Goal: Information Seeking & Learning: Check status

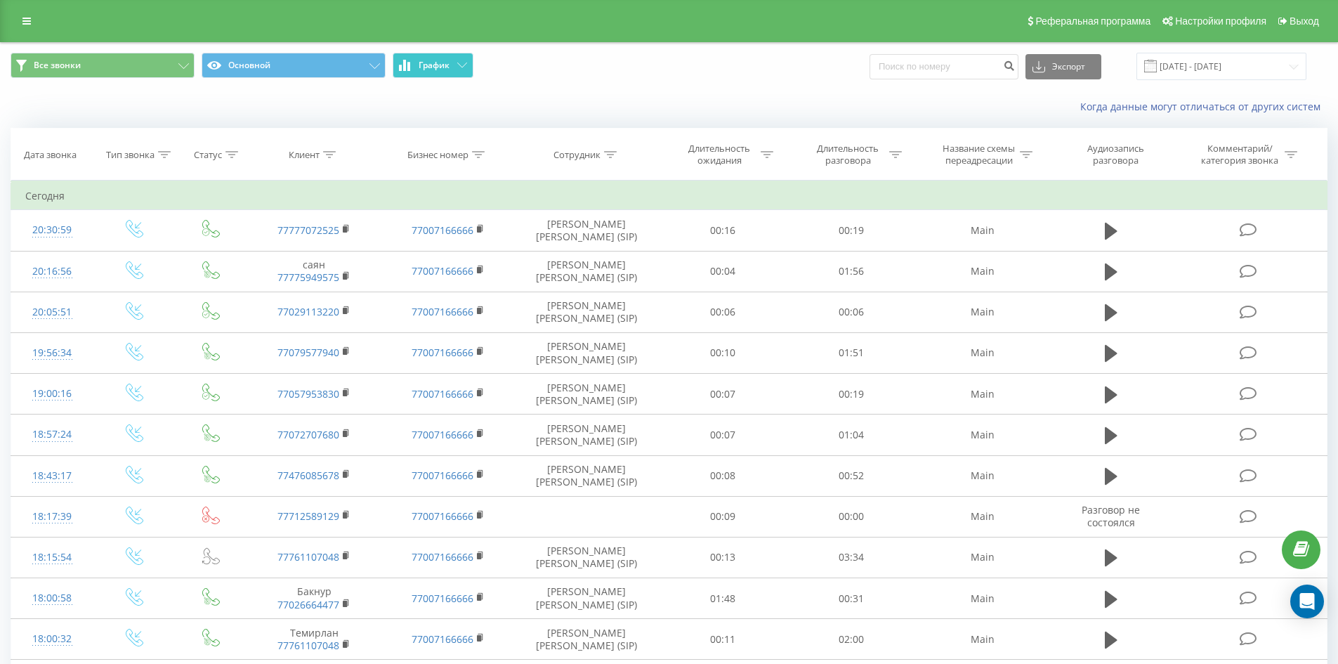
click at [421, 64] on span "График" at bounding box center [434, 65] width 31 height 10
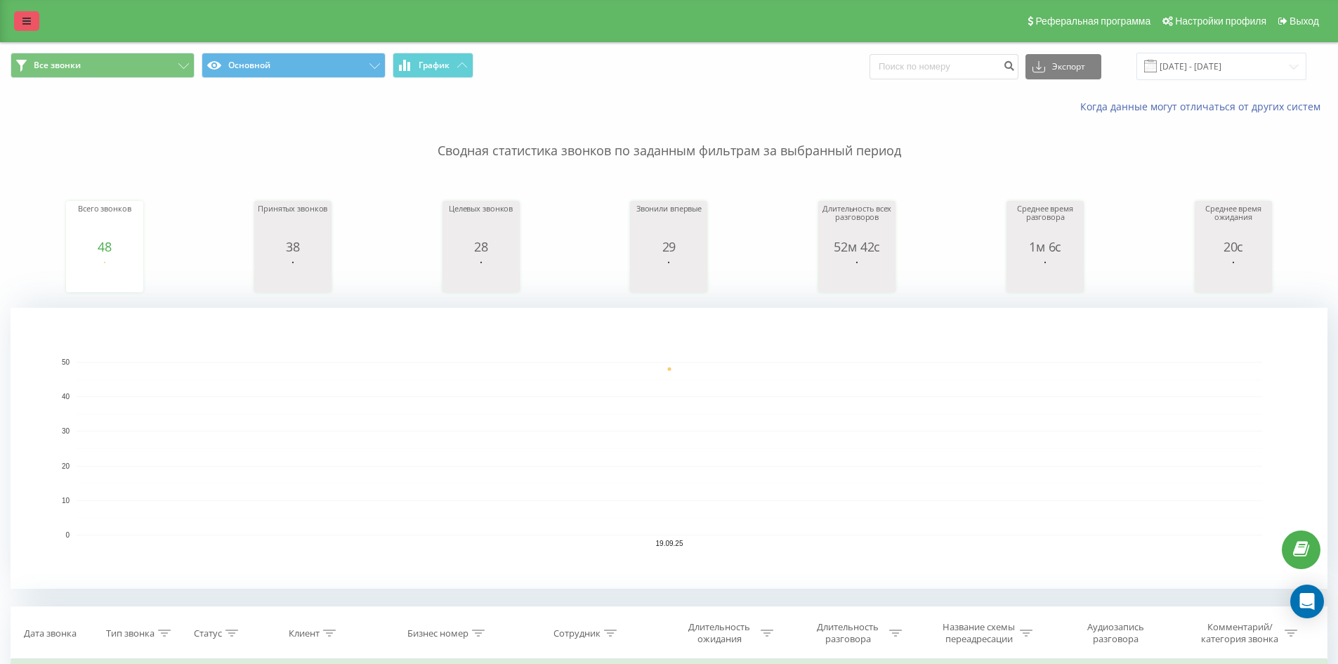
click at [21, 15] on link at bounding box center [26, 21] width 25 height 20
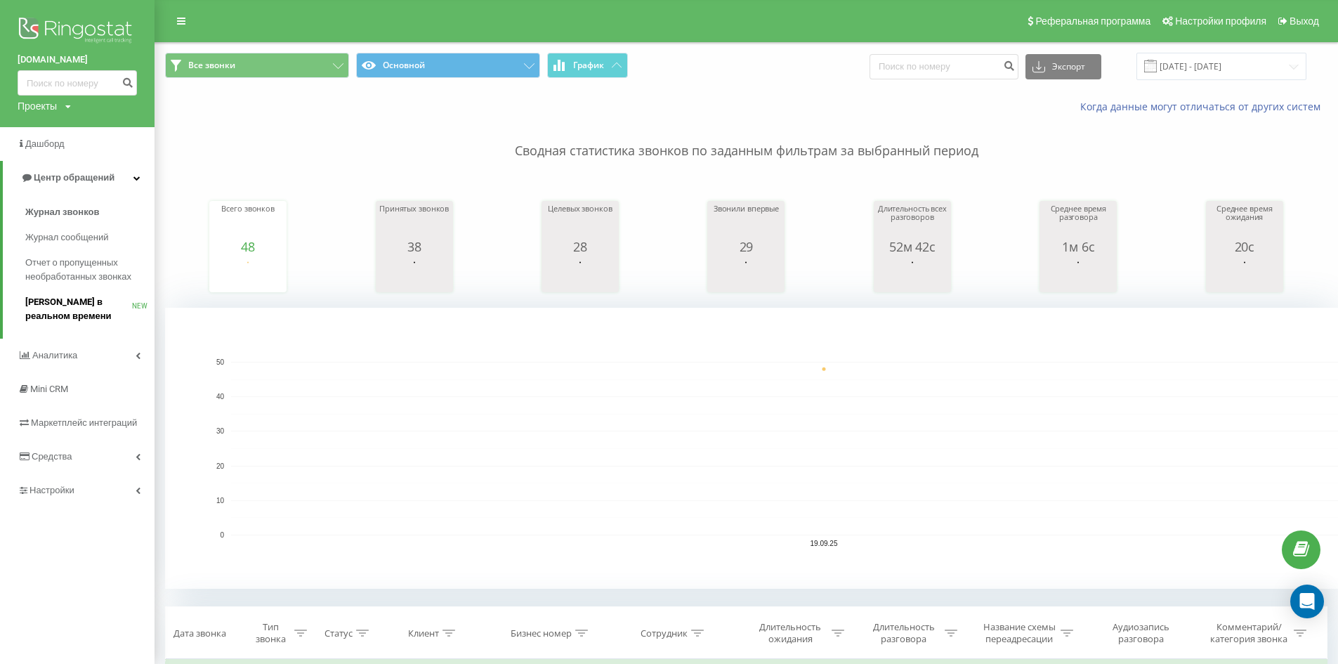
click at [74, 317] on span "Звонки в реальном времени" at bounding box center [78, 309] width 107 height 28
click at [72, 362] on span "Аналитика" at bounding box center [49, 355] width 63 height 14
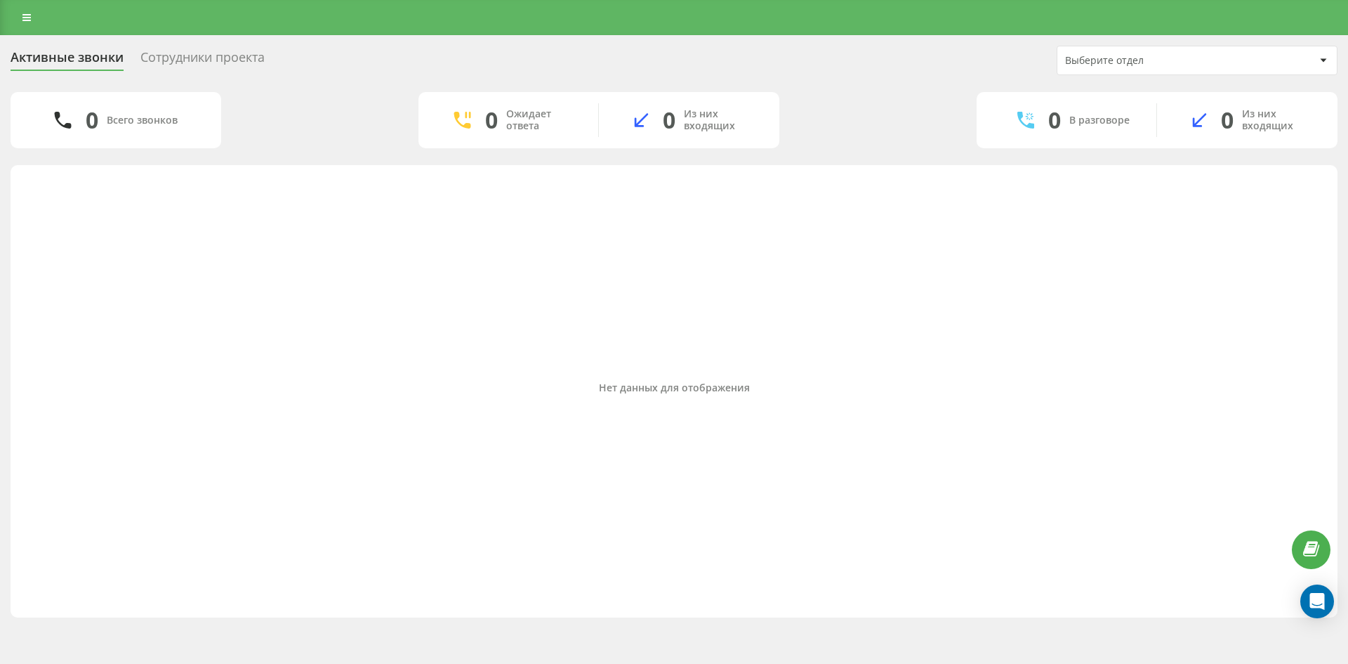
click at [22, 12] on link at bounding box center [26, 18] width 25 height 20
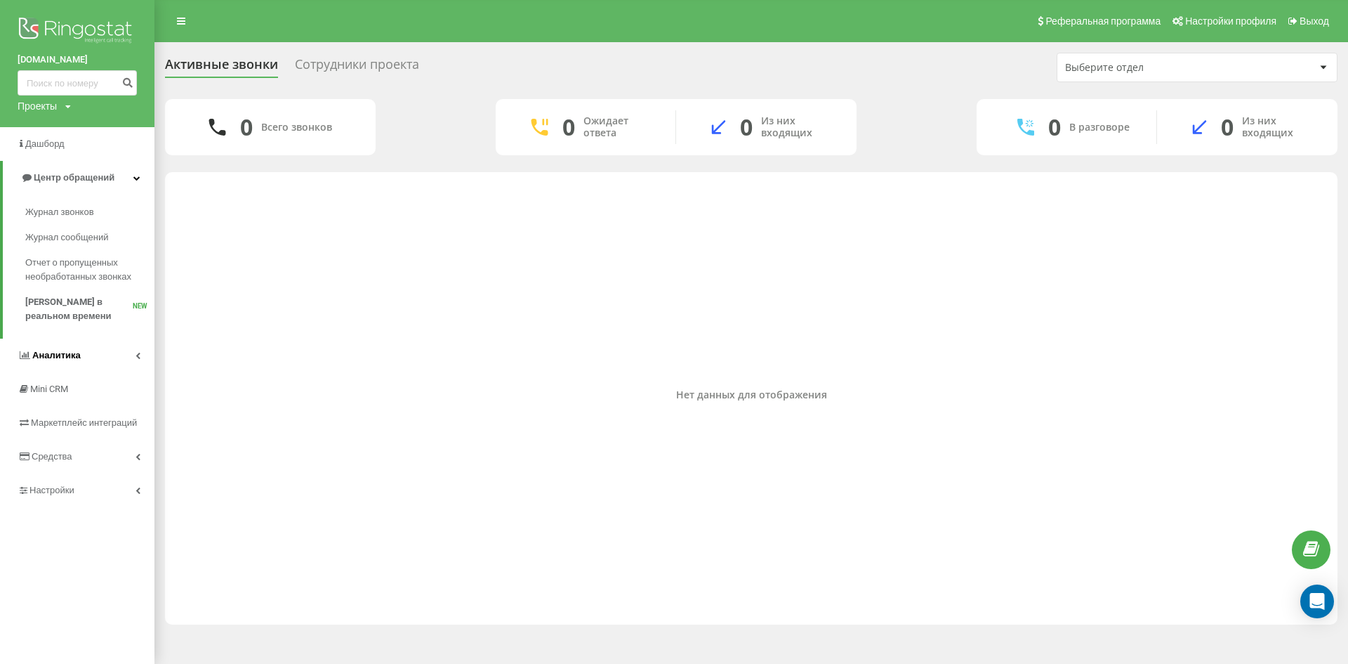
click at [64, 353] on span "Аналитика" at bounding box center [56, 355] width 48 height 11
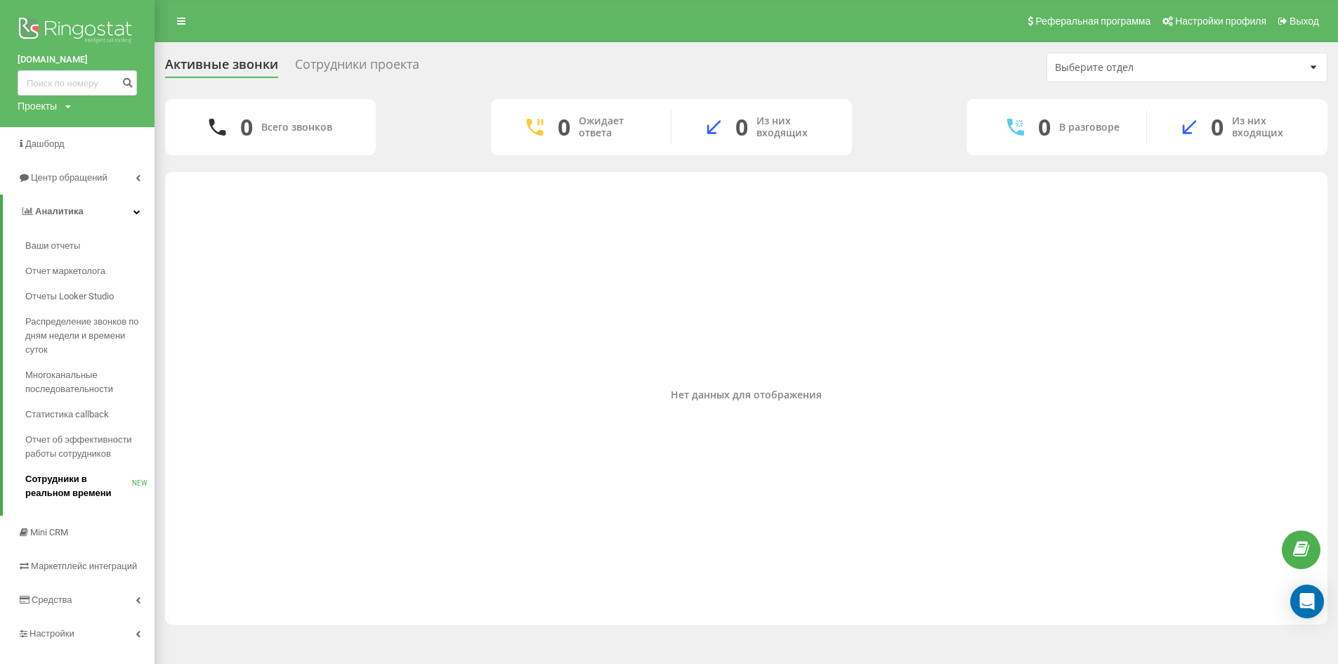
click at [65, 489] on span "Сотрудники в реальном времени" at bounding box center [78, 486] width 107 height 28
click at [93, 478] on span "Сотрудники в реальном времени" at bounding box center [78, 486] width 107 height 28
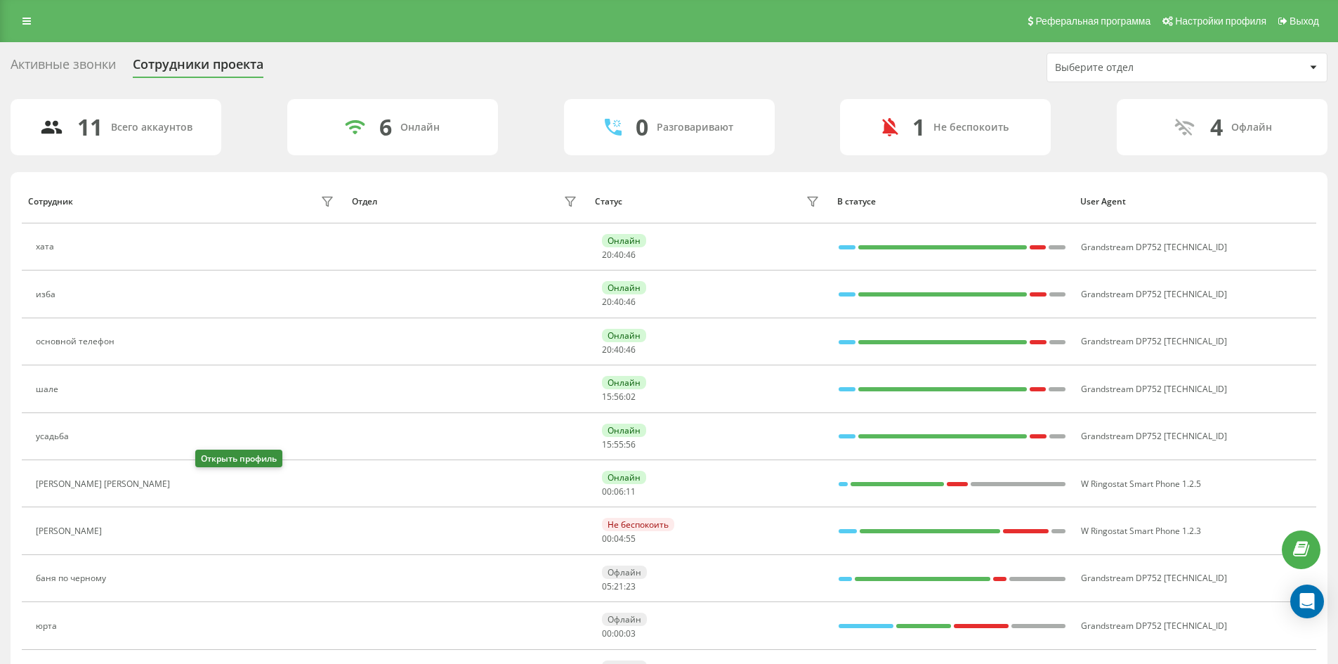
click at [194, 482] on button at bounding box center [185, 485] width 17 height 20
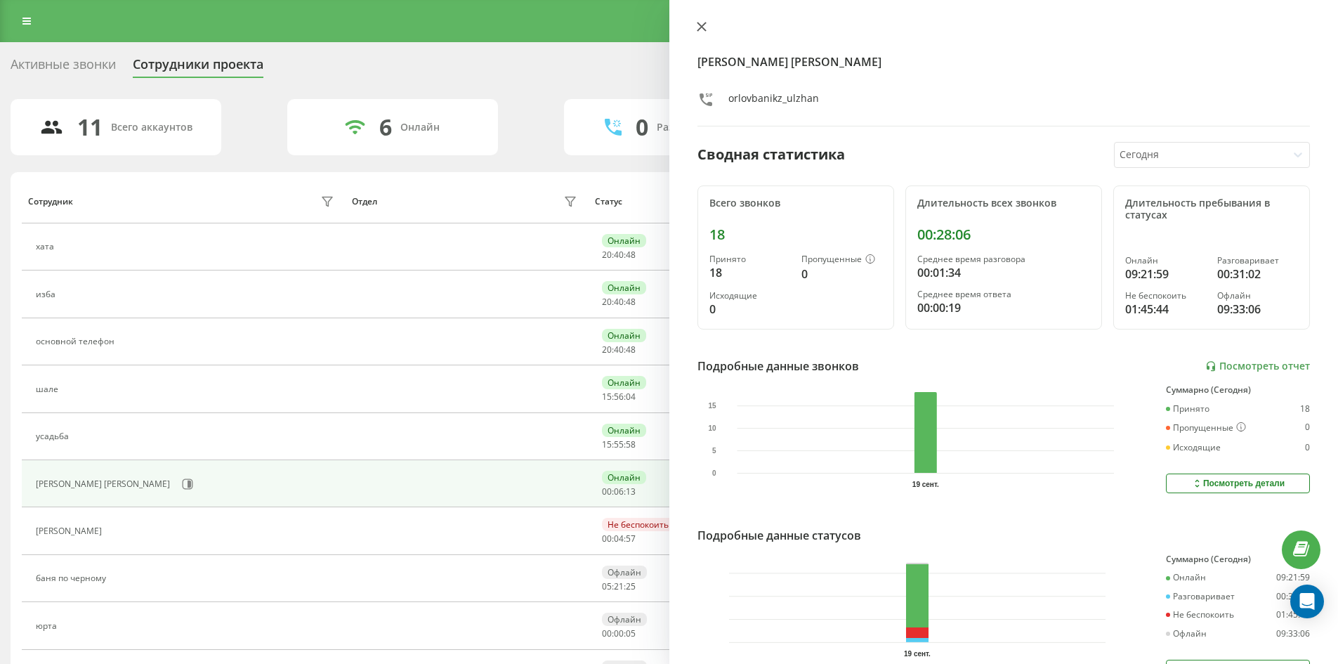
click at [702, 33] on button at bounding box center [701, 27] width 18 height 13
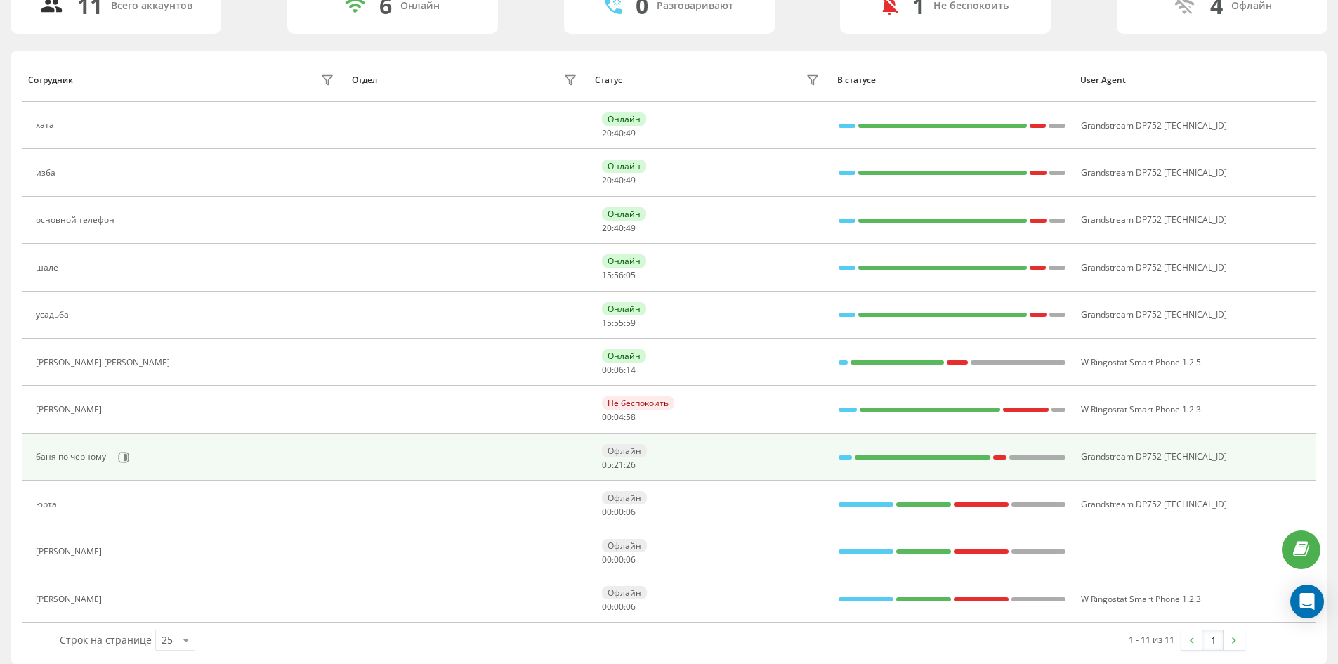
scroll to position [133, 0]
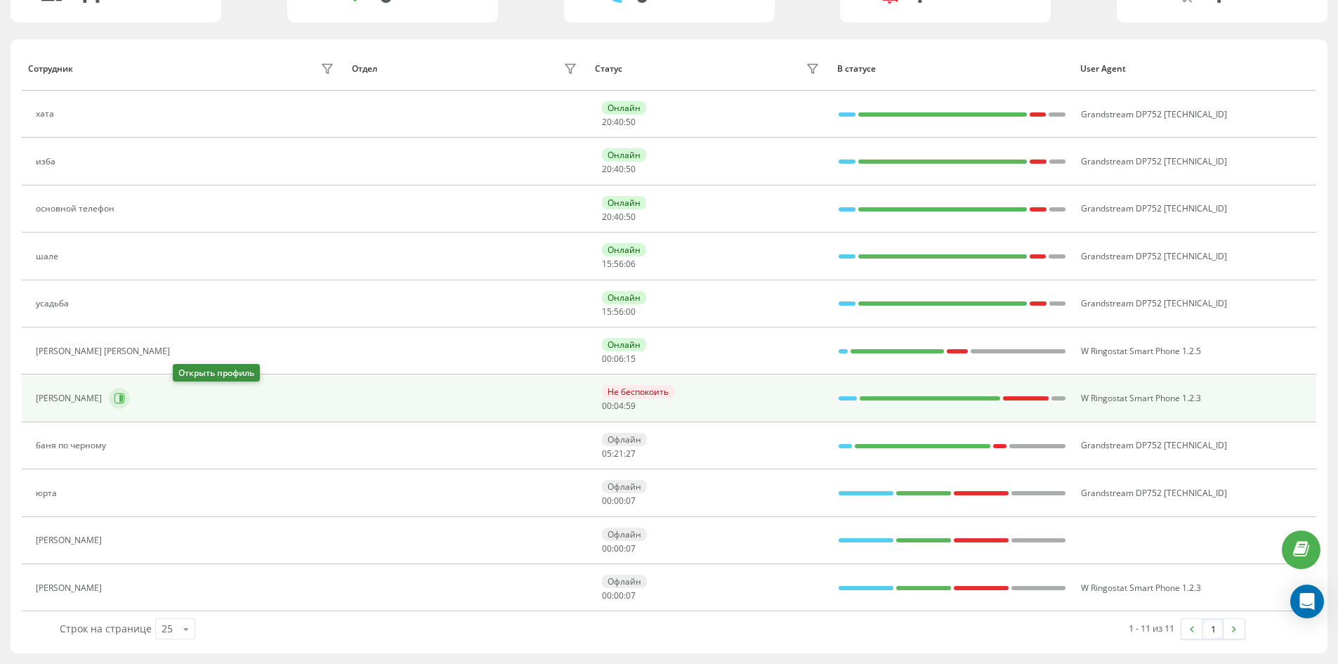
click at [130, 400] on button at bounding box center [119, 398] width 21 height 21
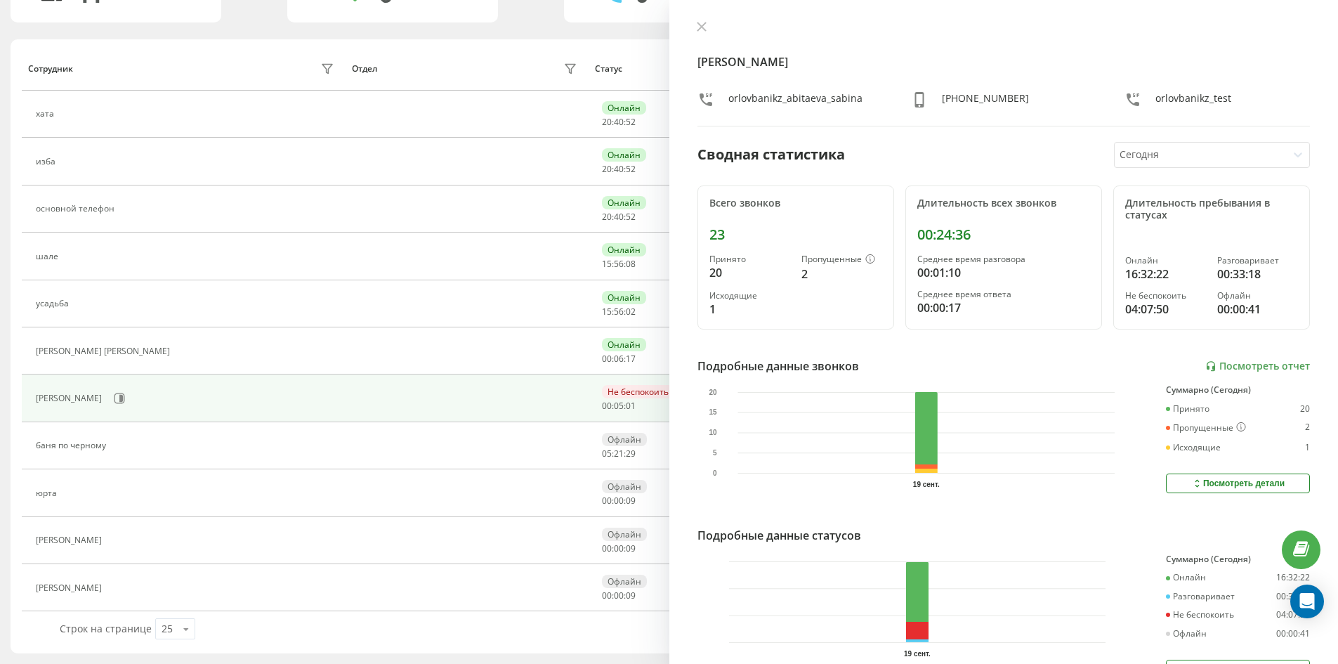
drag, startPoint x: 706, startPoint y: 32, endPoint x: 656, endPoint y: 0, distance: 59.4
click at [704, 31] on button at bounding box center [701, 27] width 18 height 13
